Goal: Transaction & Acquisition: Purchase product/service

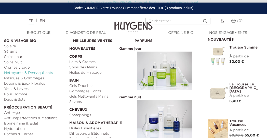
scroll to position [27, 0]
click at [12, 112] on link "Anti-Âge" at bounding box center [35, 113] width 62 height 5
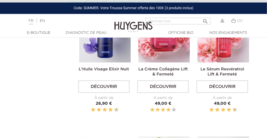
scroll to position [161, 0]
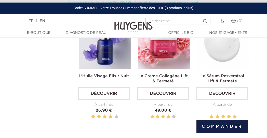
click at [228, 79] on link "Le Sérum Resvératrol Lift & Fermeté" at bounding box center [222, 78] width 44 height 9
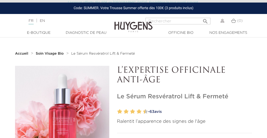
scroll to position [53, 0]
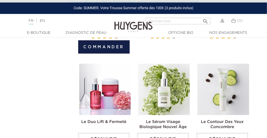
scroll to position [241, 0]
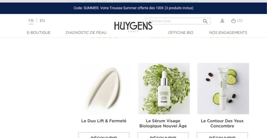
click at [117, 92] on img at bounding box center [104, 88] width 51 height 51
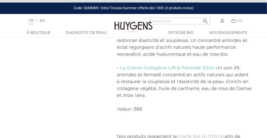
scroll to position [268, 0]
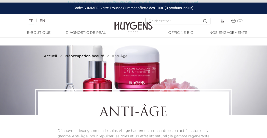
scroll to position [161, 0]
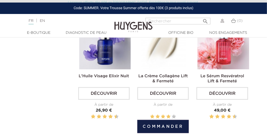
drag, startPoint x: 162, startPoint y: 41, endPoint x: 163, endPoint y: 57, distance: 15.6
click at [162, 41] on img at bounding box center [163, 43] width 51 height 51
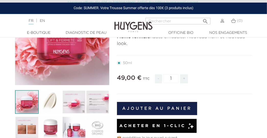
scroll to position [80, 0]
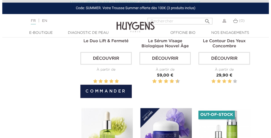
scroll to position [322, 0]
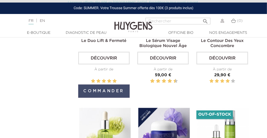
click at [103, 92] on button "Commander" at bounding box center [103, 91] width 51 height 13
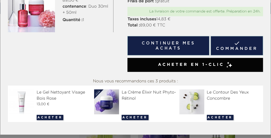
scroll to position [54, 0]
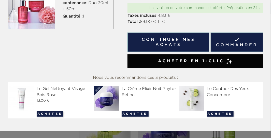
click at [197, 62] on span "Acheter en 1-clic" at bounding box center [191, 61] width 66 height 6
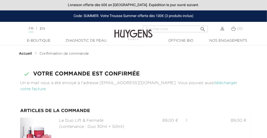
click at [203, 85] on link "télécharger votre facture" at bounding box center [128, 86] width 217 height 10
